Goal: Information Seeking & Learning: Learn about a topic

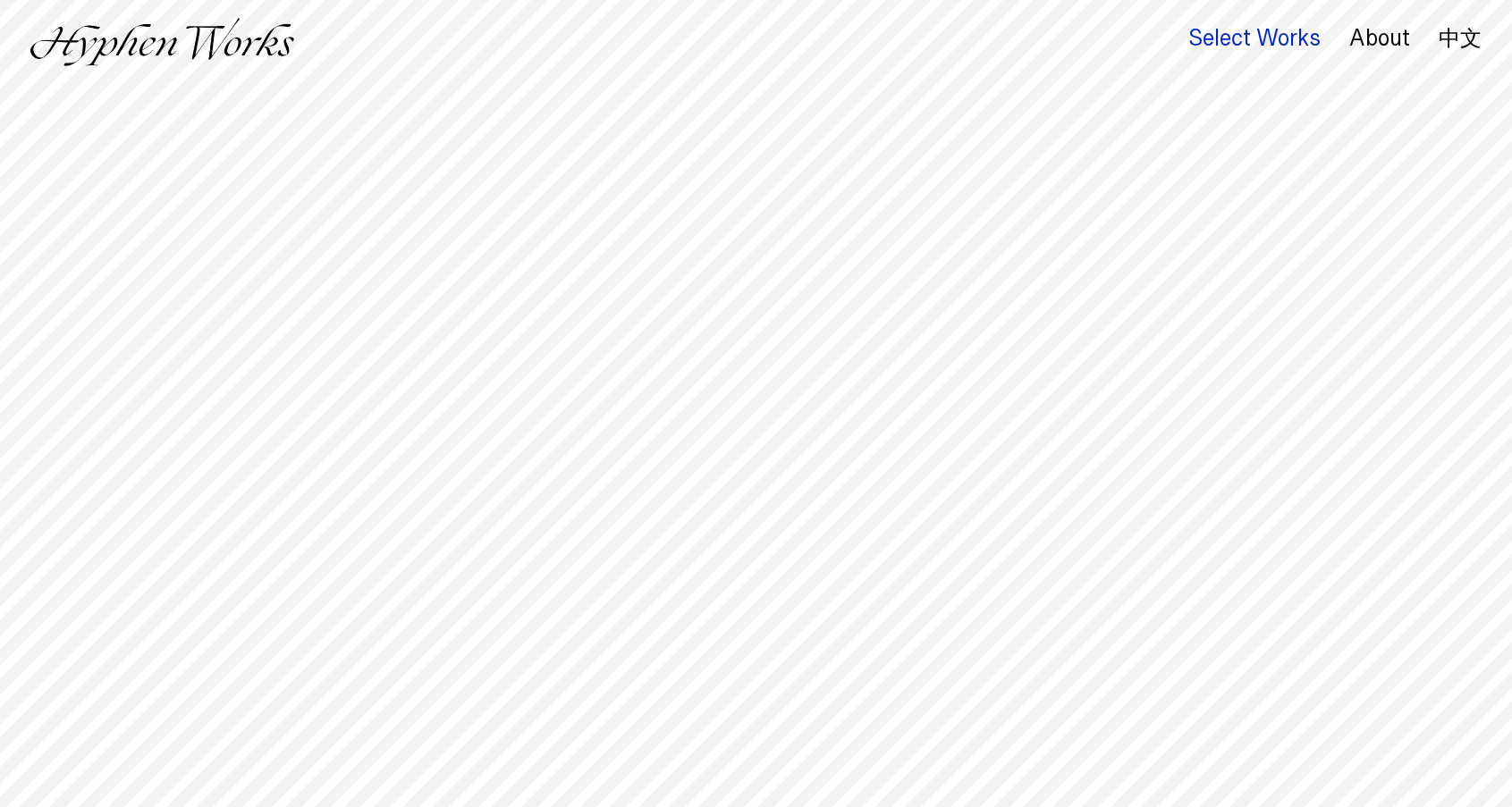
click at [1242, 40] on div "Select Works" at bounding box center [1254, 37] width 132 height 25
click at [1256, 40] on div "Select Works" at bounding box center [1254, 37] width 132 height 25
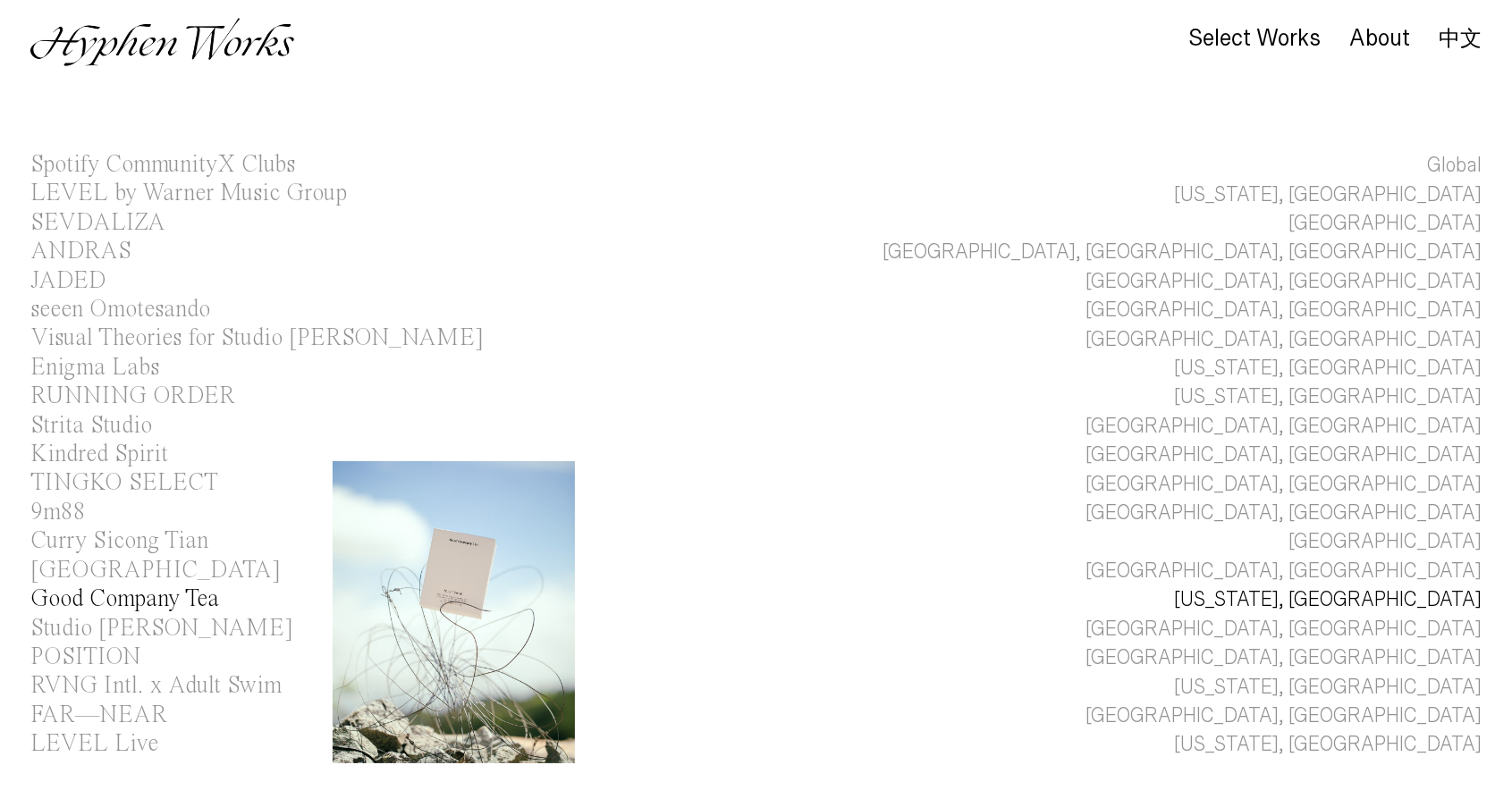
scroll to position [14, 0]
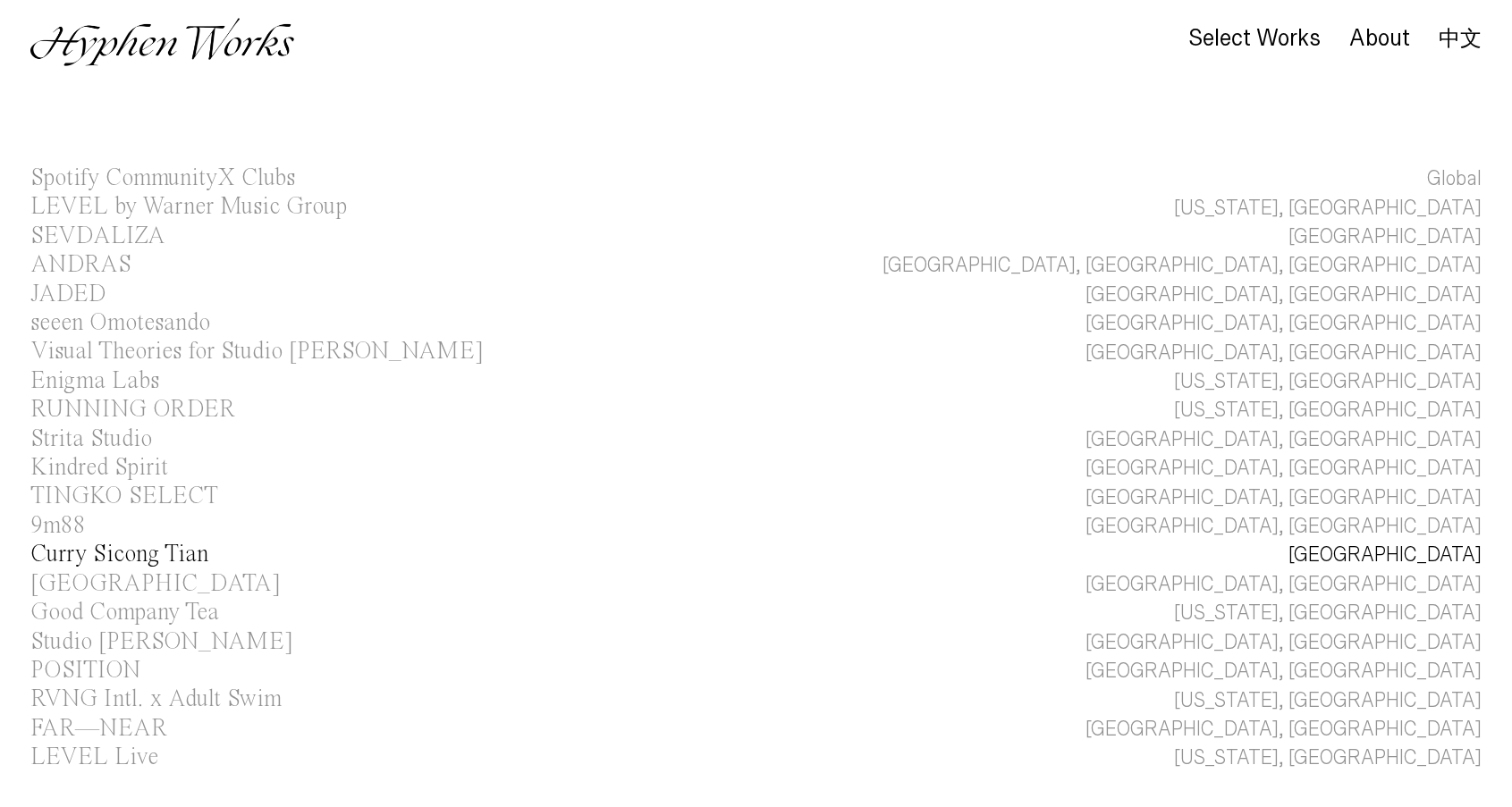
click at [161, 548] on div "Curry Sicong Tian" at bounding box center [119, 554] width 178 height 25
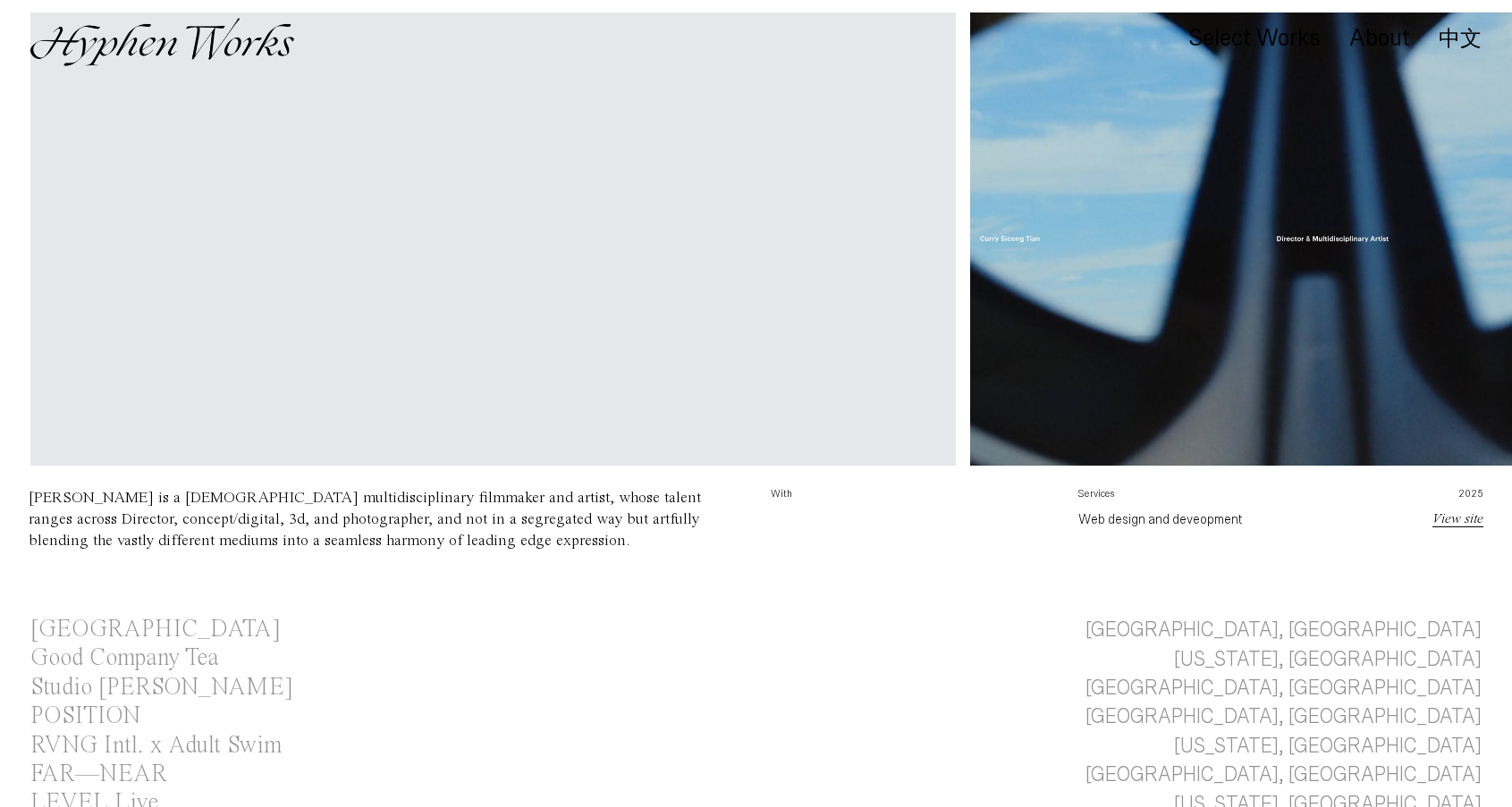
scroll to position [607, 0]
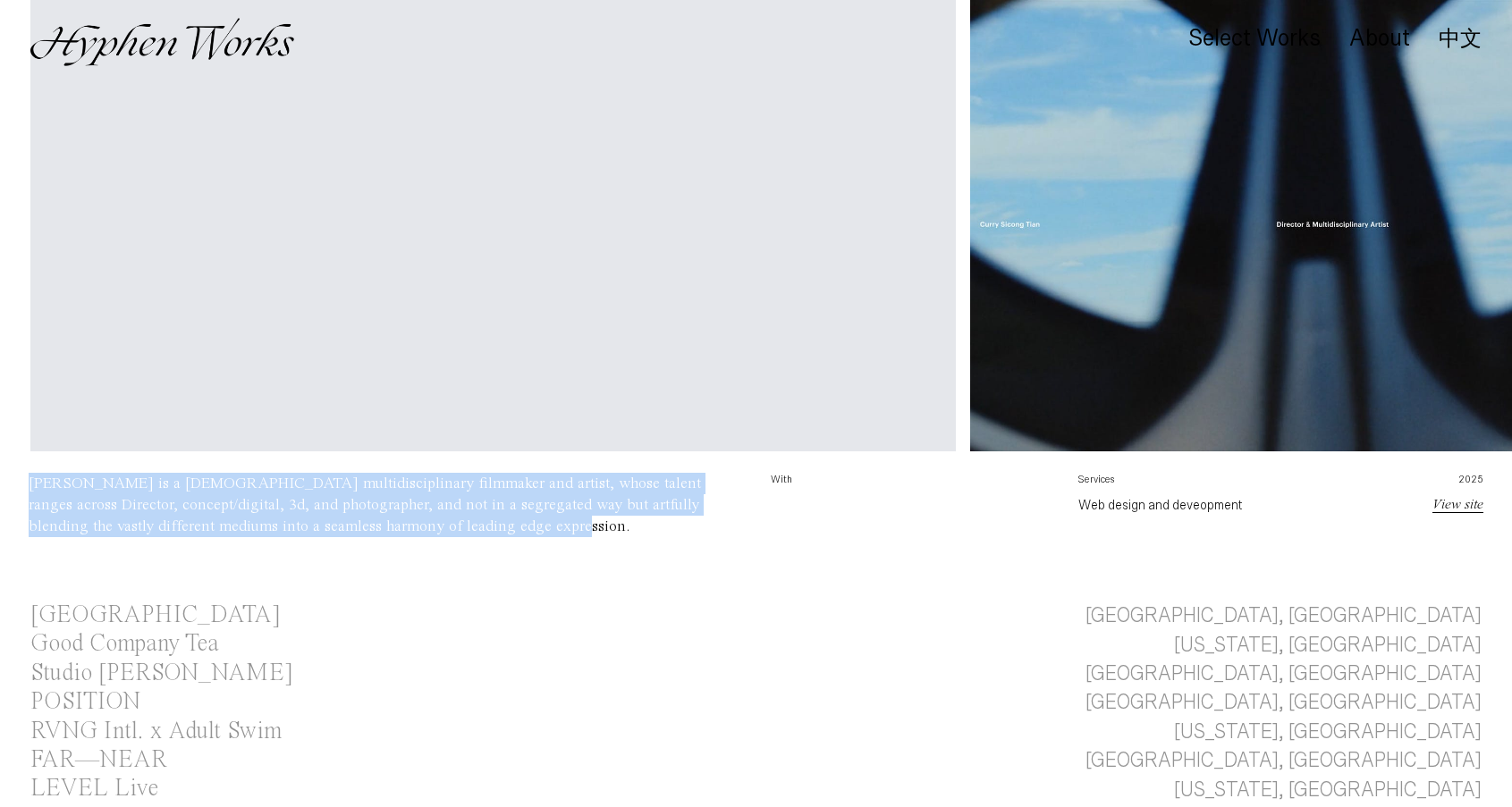
drag, startPoint x: 533, startPoint y: 527, endPoint x: 27, endPoint y: 463, distance: 510.0
click at [27, 463] on div "Your browser does not support the video tag. Your browser does not support the …" at bounding box center [756, 288] width 1512 height 625
copy div "Curry Sicong Tian is a US based multidisciplinary filmmaker and artist, whose t…"
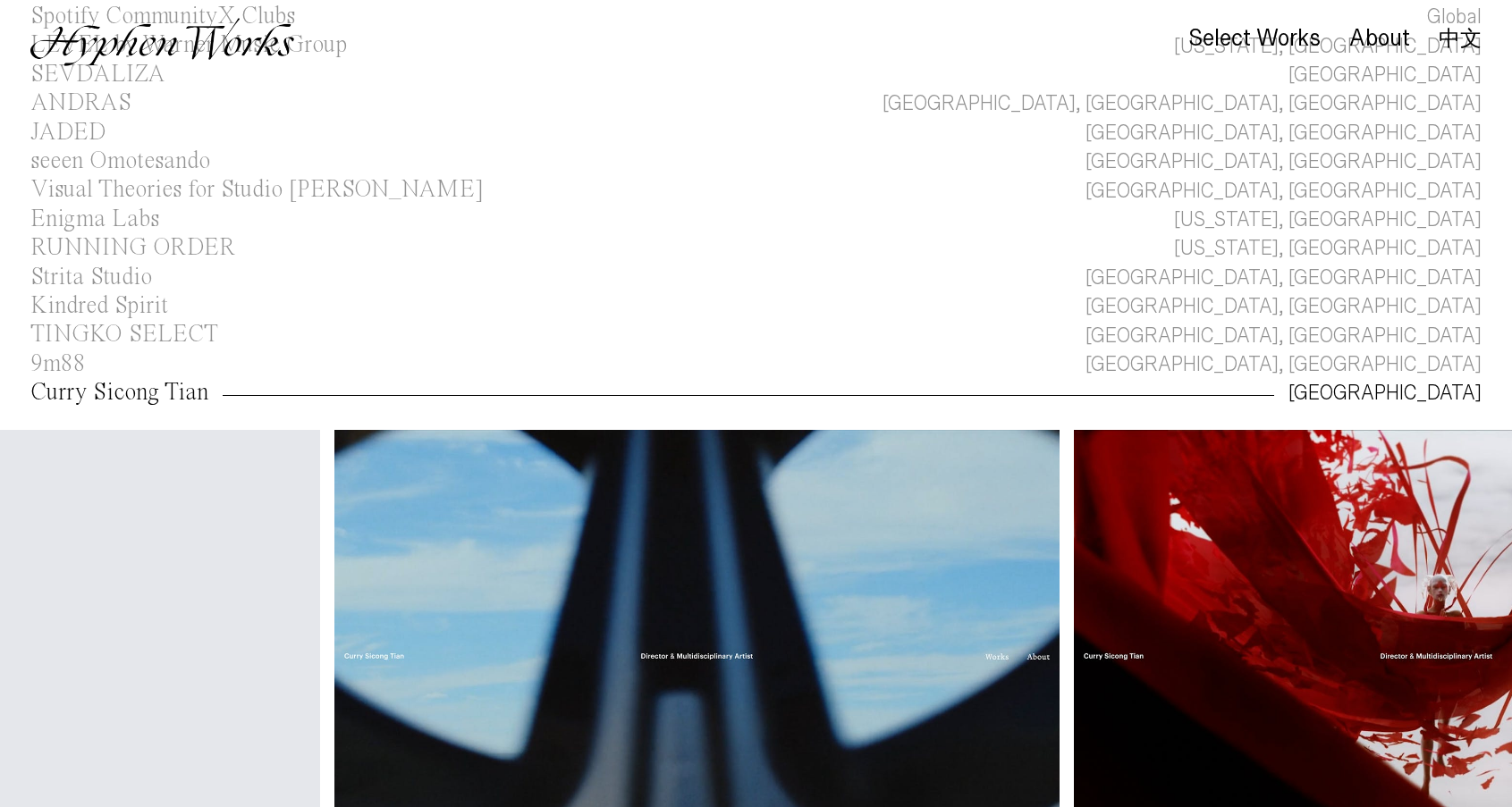
scroll to position [0, 0]
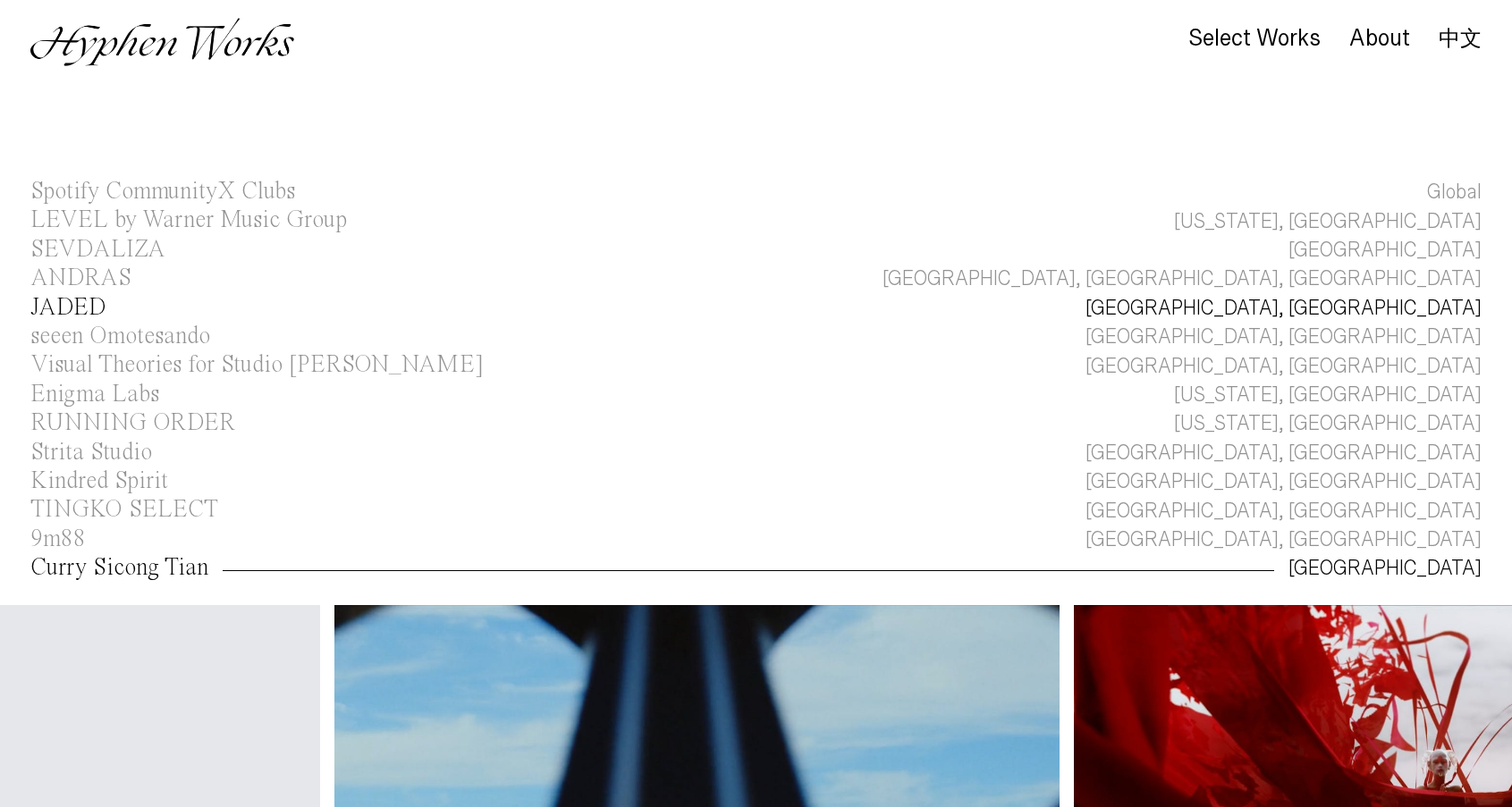
click at [95, 301] on div "JADED" at bounding box center [68, 308] width 76 height 25
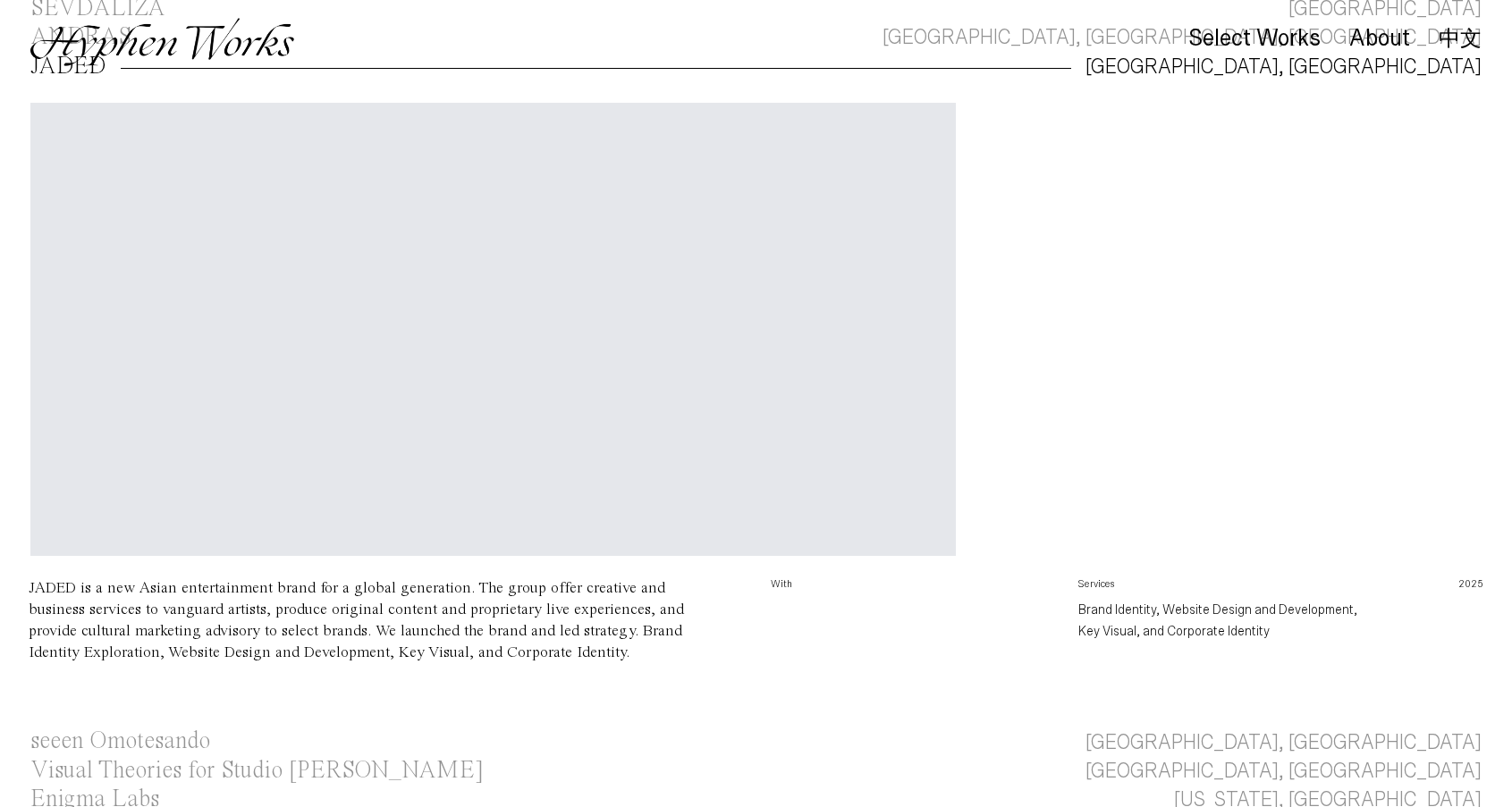
scroll to position [242, 0]
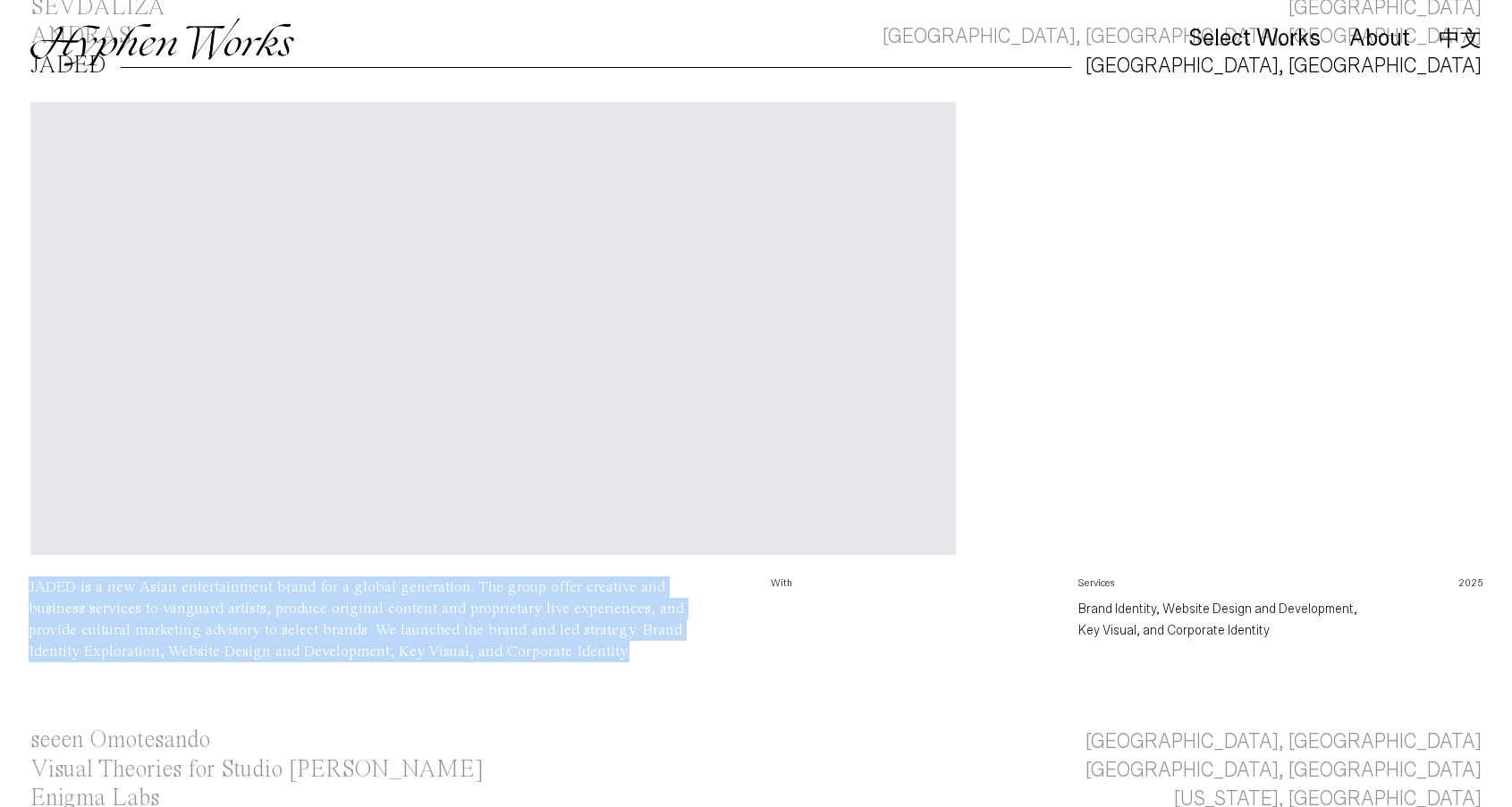
drag, startPoint x: 481, startPoint y: 649, endPoint x: 11, endPoint y: 587, distance: 474.1
click at [11, 587] on div "JADED is a new Asian entertainment brand for a global generation. The group off…" at bounding box center [756, 652] width 1512 height 151
copy div "JADED is a new Asian entertainment brand for a global generation. The group off…"
